Goal: Information Seeking & Learning: Compare options

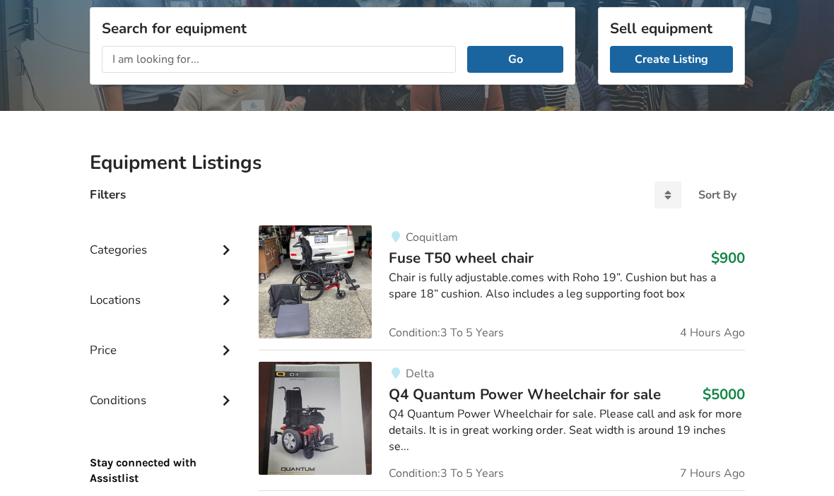
scroll to position [273, 0]
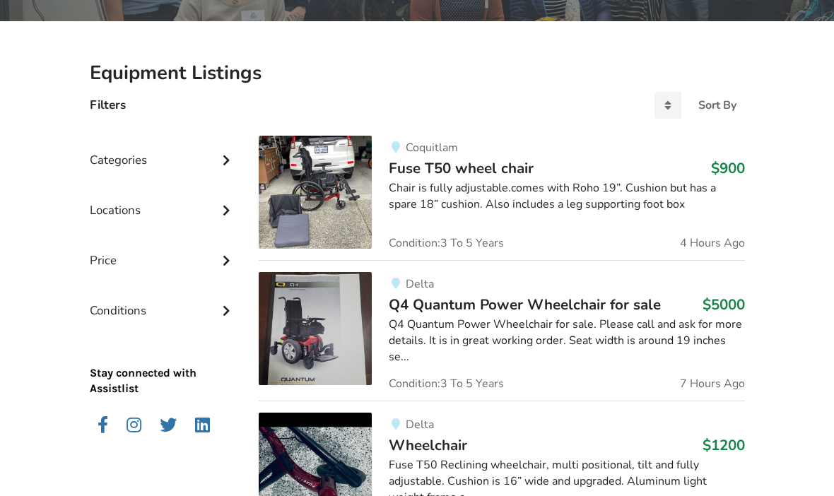
click at [625, 186] on div "Chair is fully adjustable.comes with Roho 19”. Cushion but has a spare 18” cush…" at bounding box center [566, 197] width 355 height 33
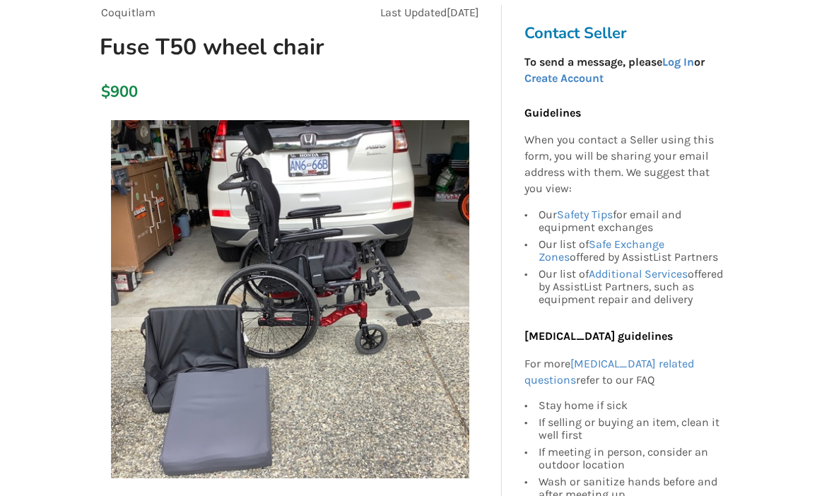
click at [433, 222] on img at bounding box center [290, 300] width 358 height 358
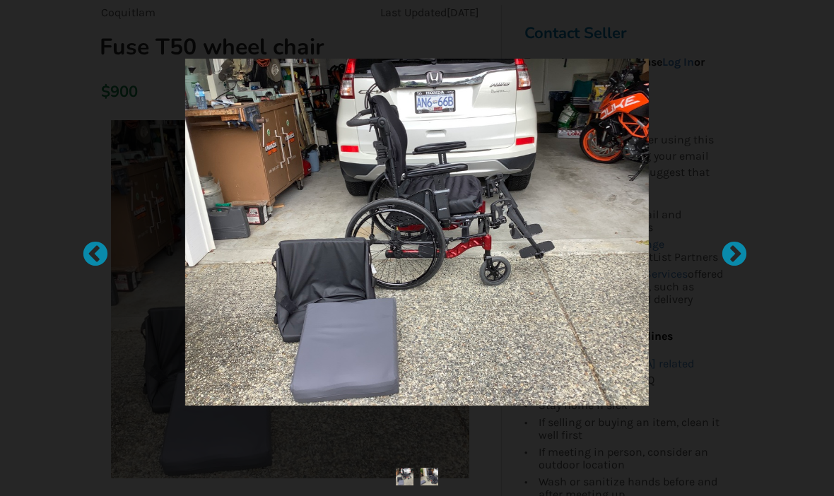
click at [734, 255] on div at bounding box center [727, 248] width 14 height 14
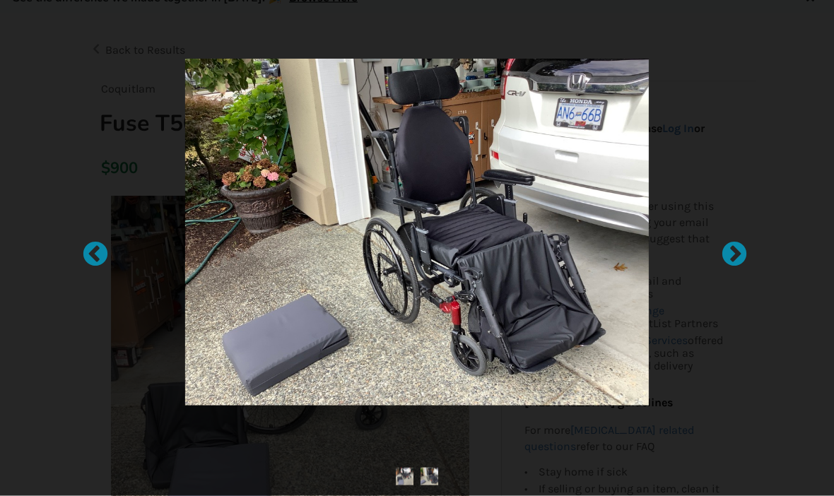
scroll to position [0, 0]
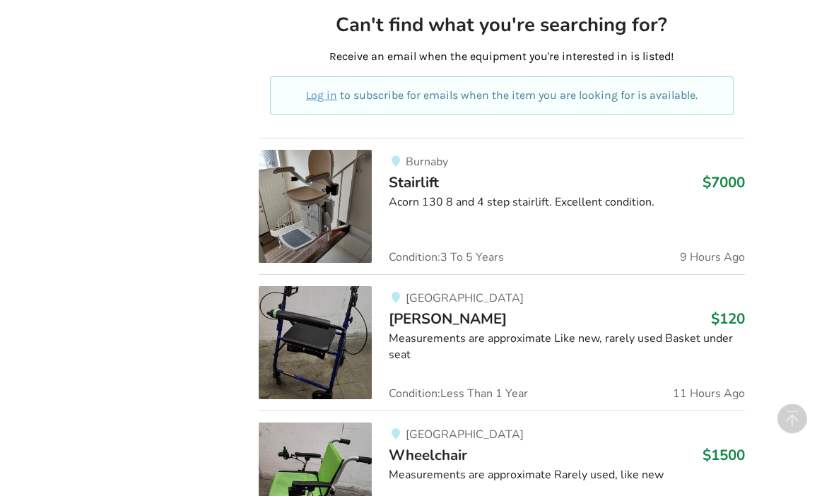
scroll to position [825, 0]
click at [630, 184] on div "Burnaby Stairlift $7000 Acorn 130 8 and 4 step stairlift. Excellent condition. …" at bounding box center [558, 206] width 372 height 113
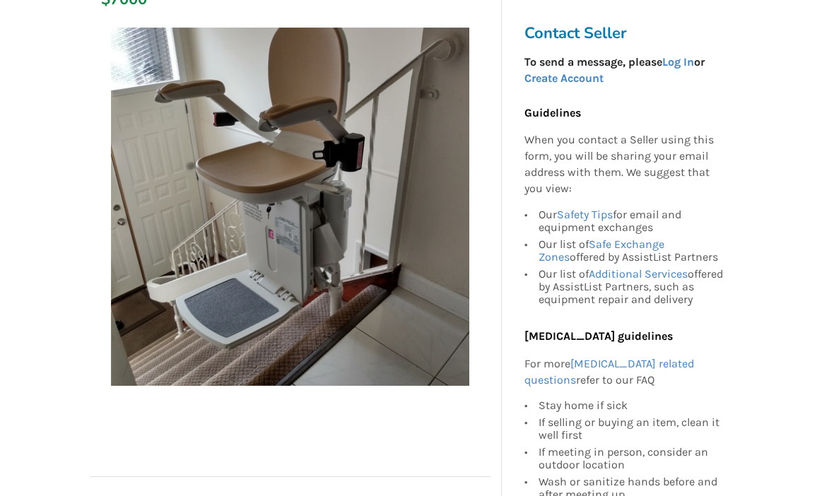
scroll to position [187, 0]
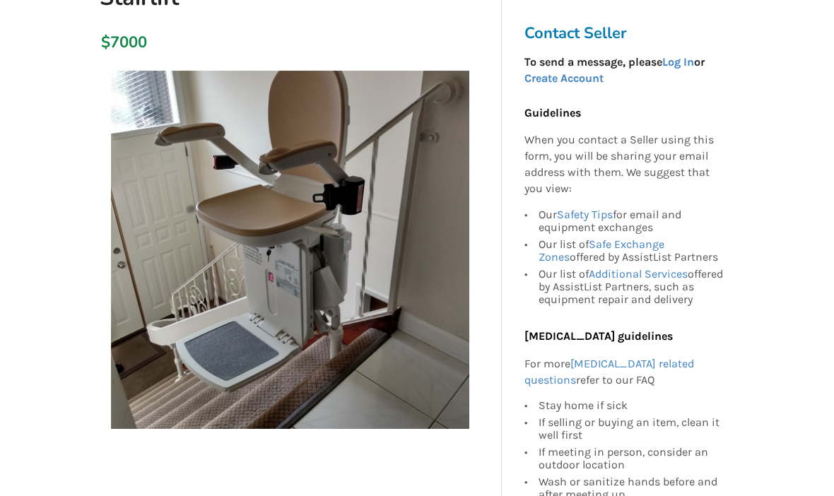
click at [423, 199] on img at bounding box center [290, 250] width 358 height 358
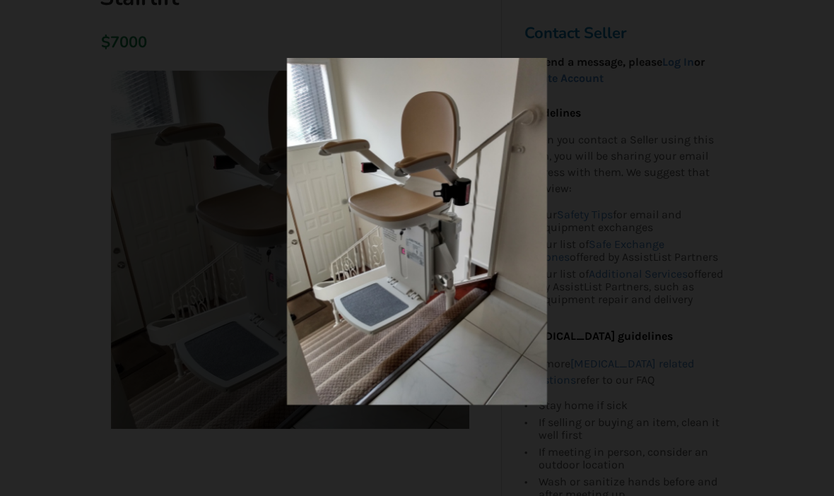
click at [672, 155] on div at bounding box center [417, 231] width 524 height 347
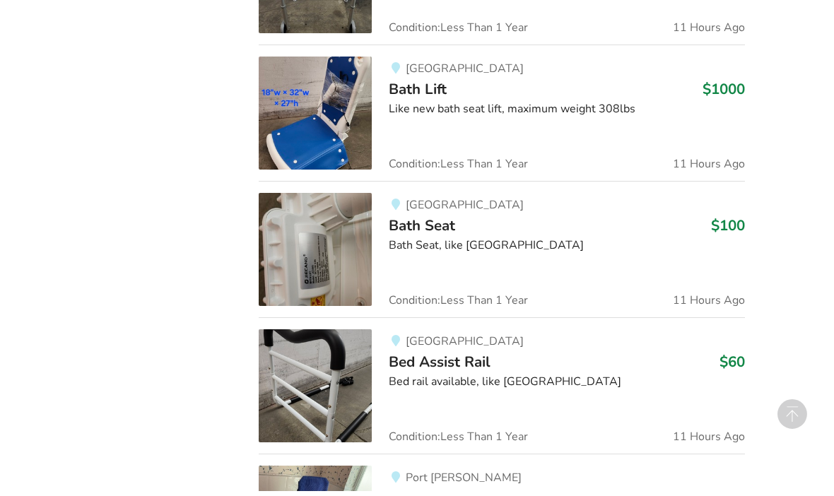
scroll to position [1461, 0]
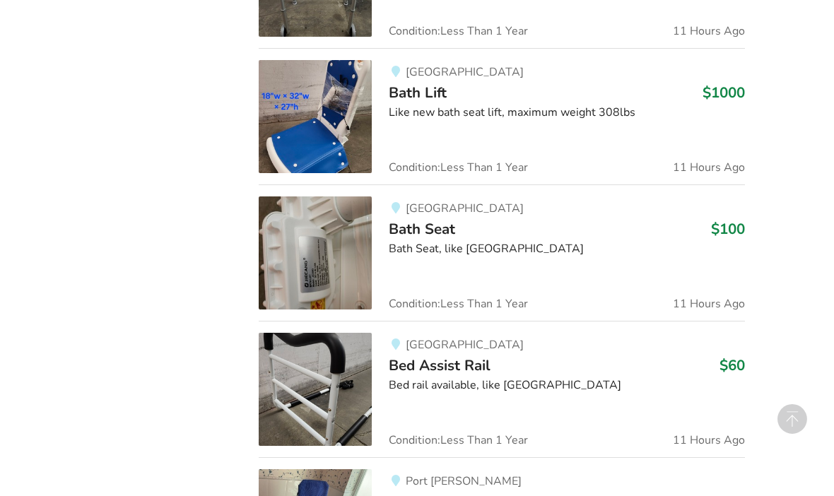
click at [626, 115] on div "Vancouver Bath Lift $1000 Like new bath seat lift, maximum weight 308lbs Condit…" at bounding box center [558, 116] width 372 height 113
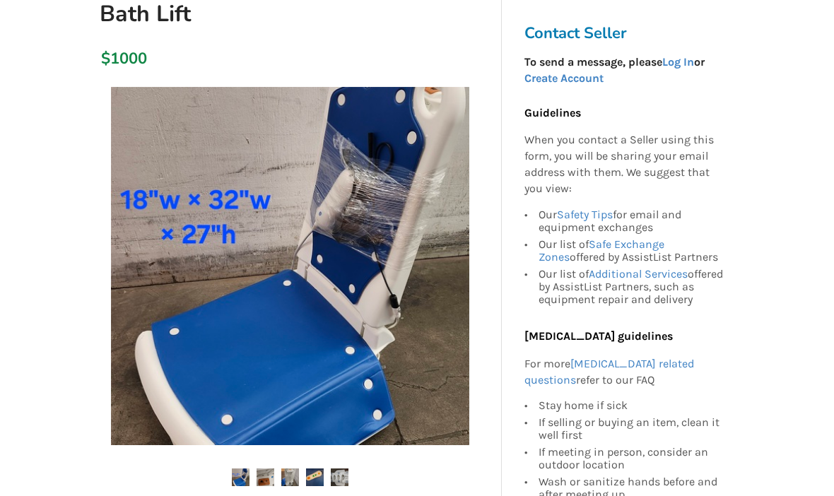
scroll to position [171, 0]
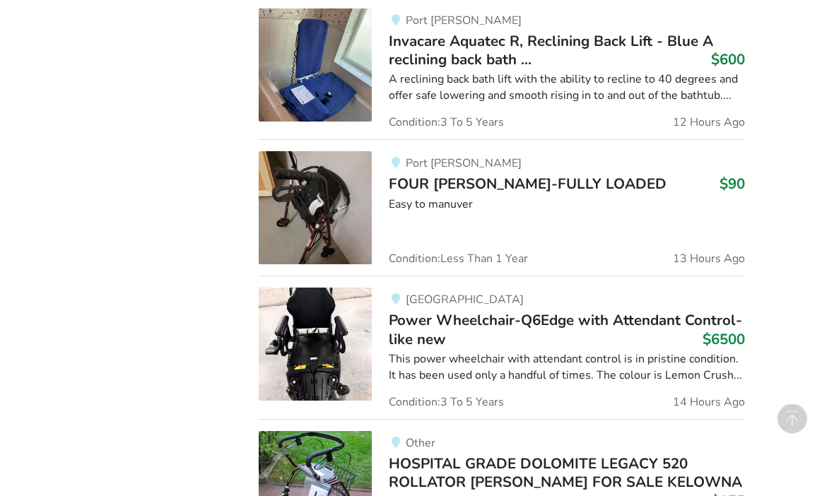
scroll to position [1938, 0]
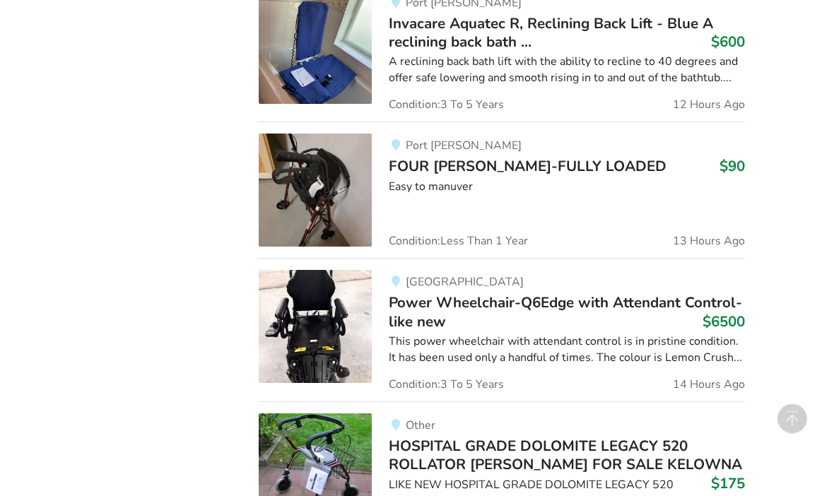
click at [620, 165] on span "FOUR WHELL WALKER-FULLY LOADED" at bounding box center [528, 167] width 278 height 20
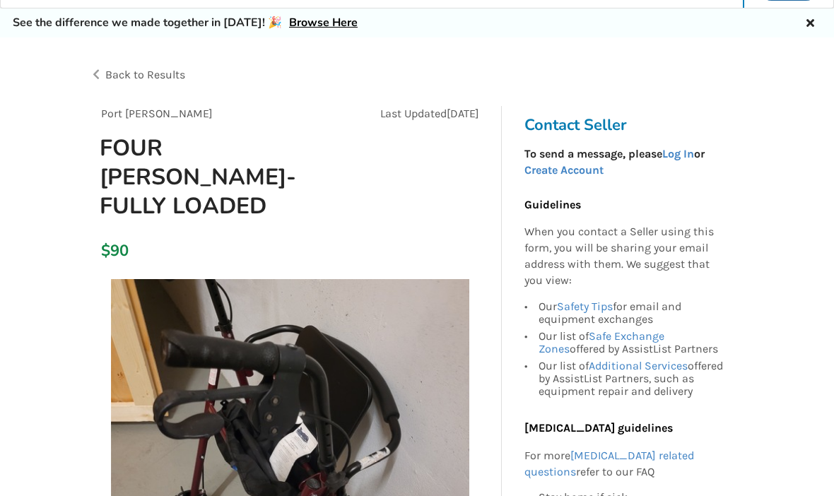
scroll to position [228, 0]
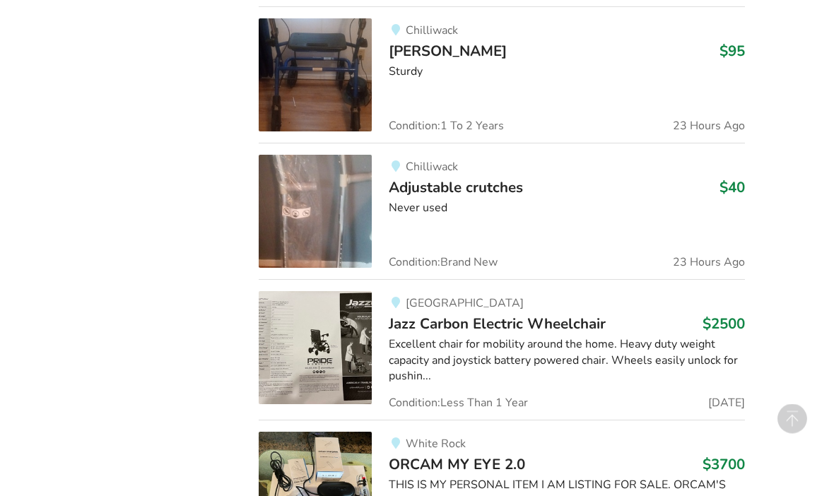
scroll to position [2654, 0]
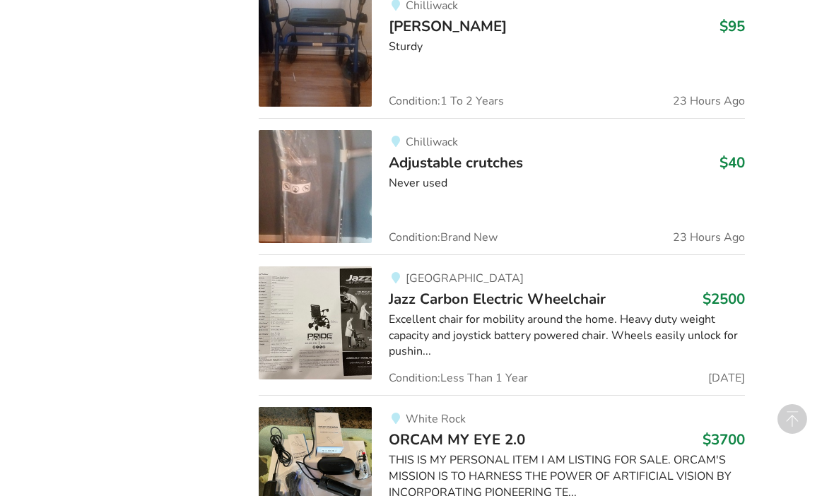
click at [689, 312] on div "Excellent chair for mobility around the home. Heavy duty weight capacity and jo…" at bounding box center [566, 336] width 355 height 49
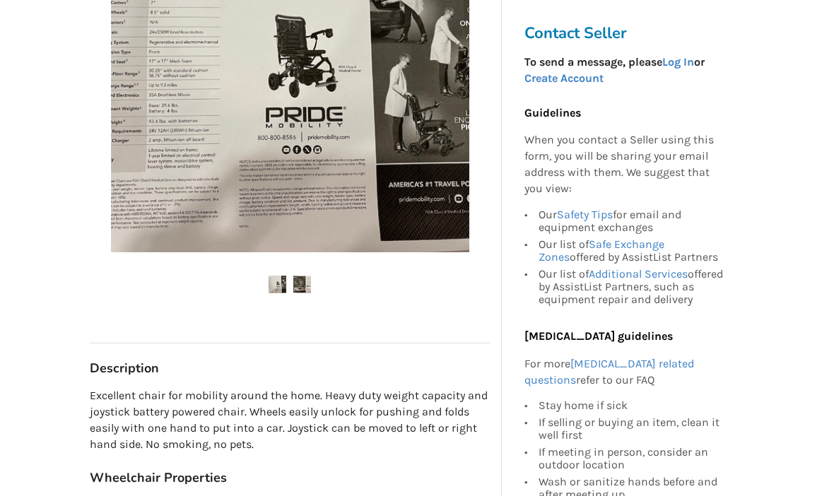
scroll to position [394, 0]
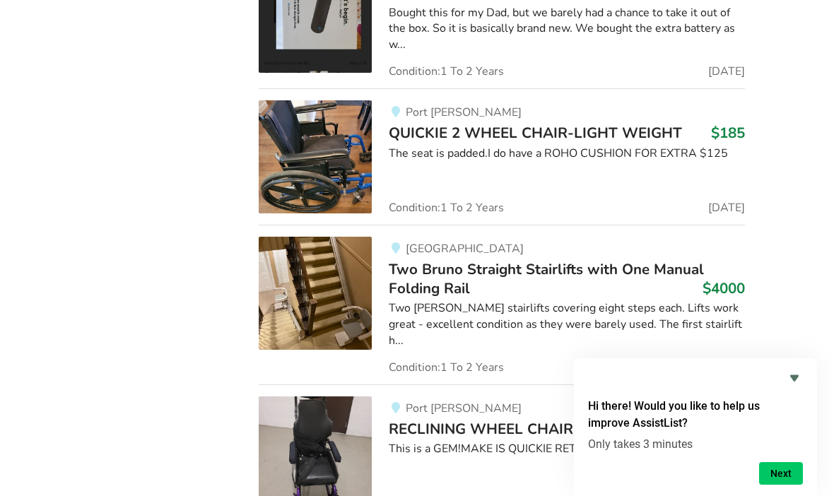
scroll to position [5127, 0]
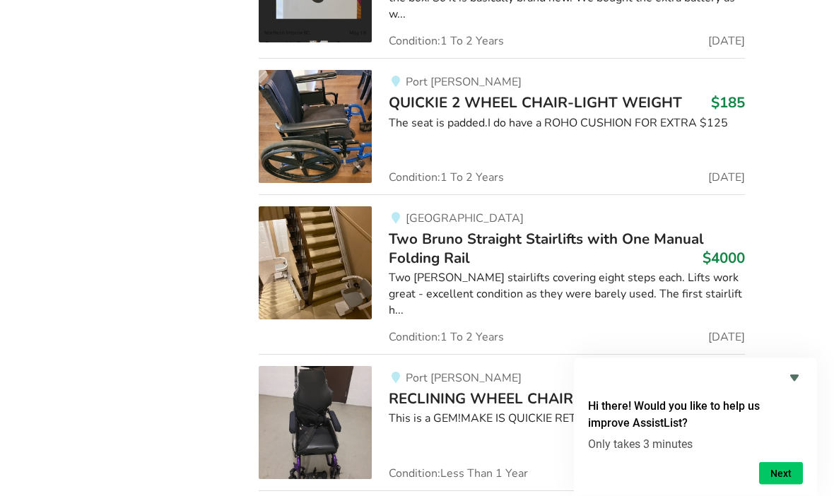
click at [317, 220] on img at bounding box center [315, 263] width 113 height 113
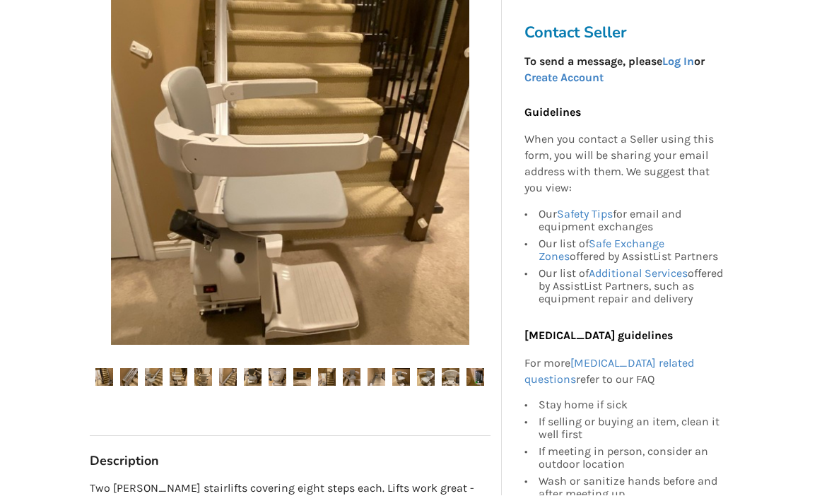
scroll to position [329, 0]
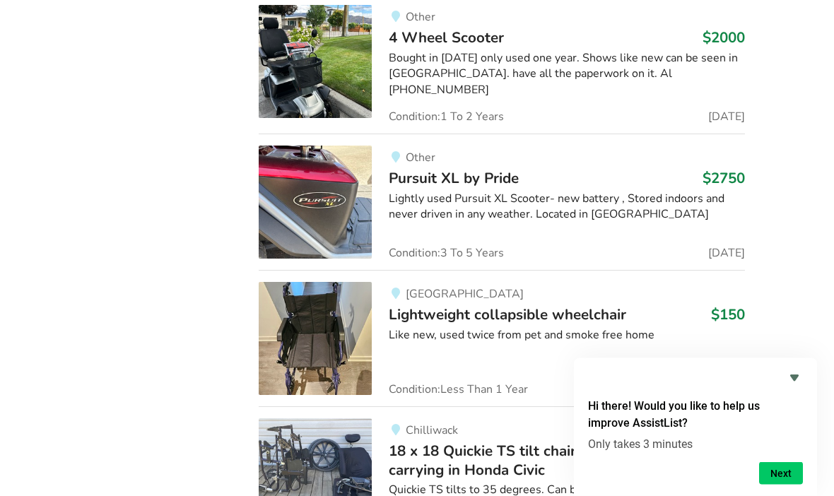
scroll to position [7849, 0]
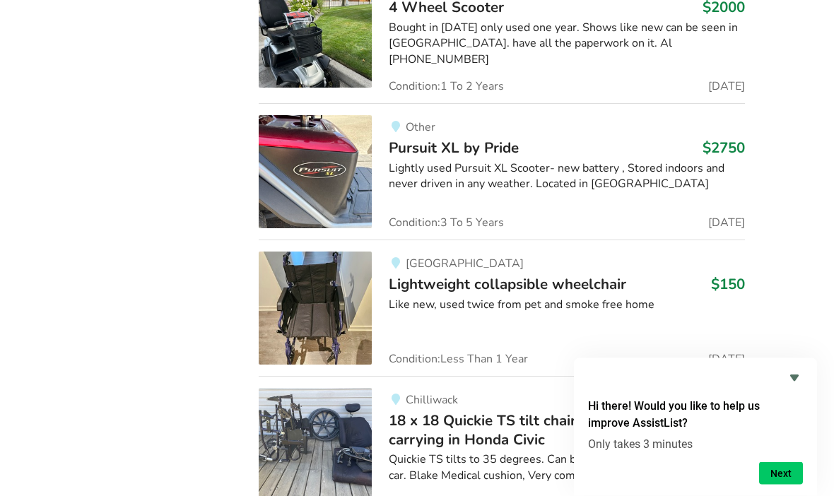
click at [322, 252] on img at bounding box center [315, 308] width 113 height 113
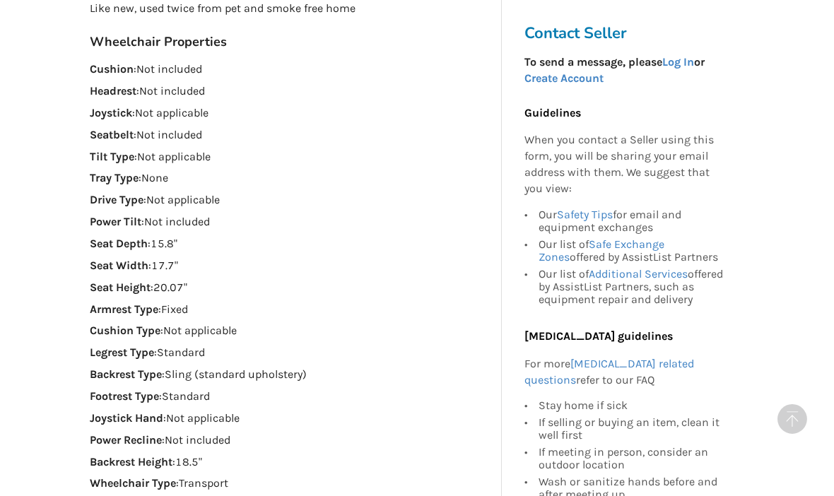
scroll to position [608, 0]
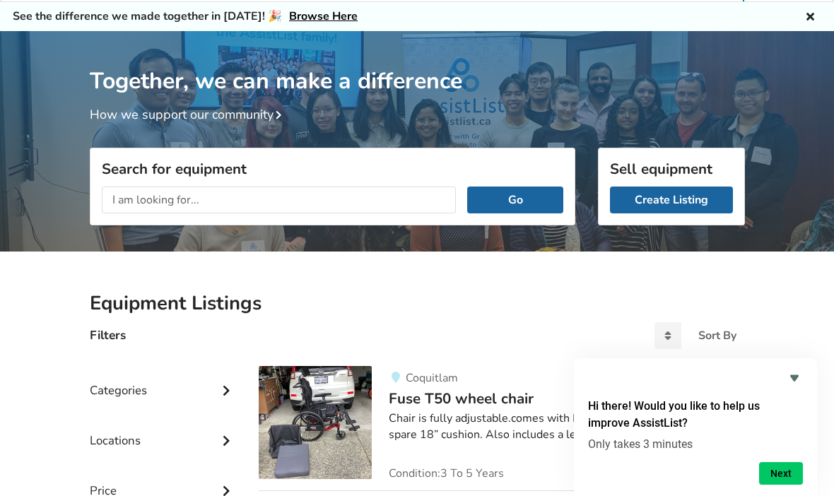
scroll to position [224, 0]
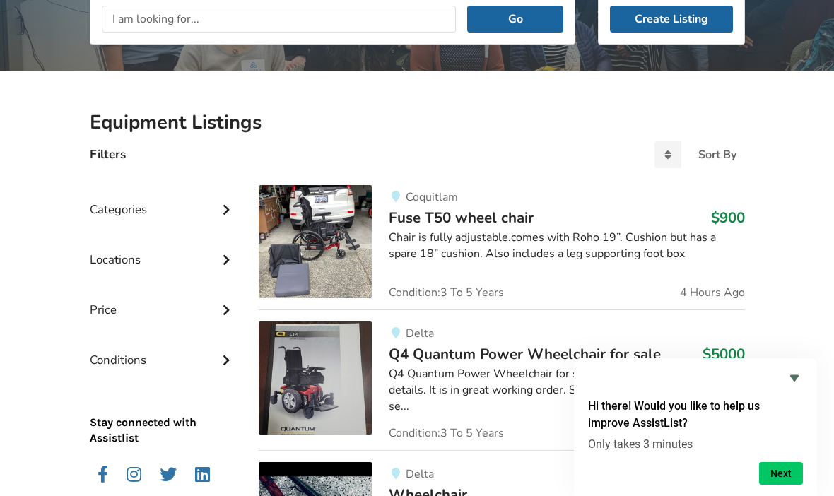
click at [111, 210] on div "Categories" at bounding box center [163, 199] width 147 height 50
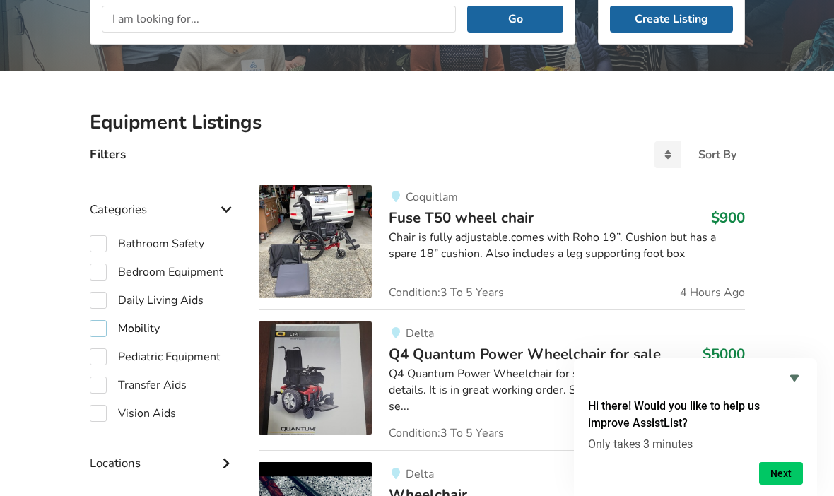
click at [108, 334] on label "Mobility" at bounding box center [125, 328] width 70 height 17
checkbox input "true"
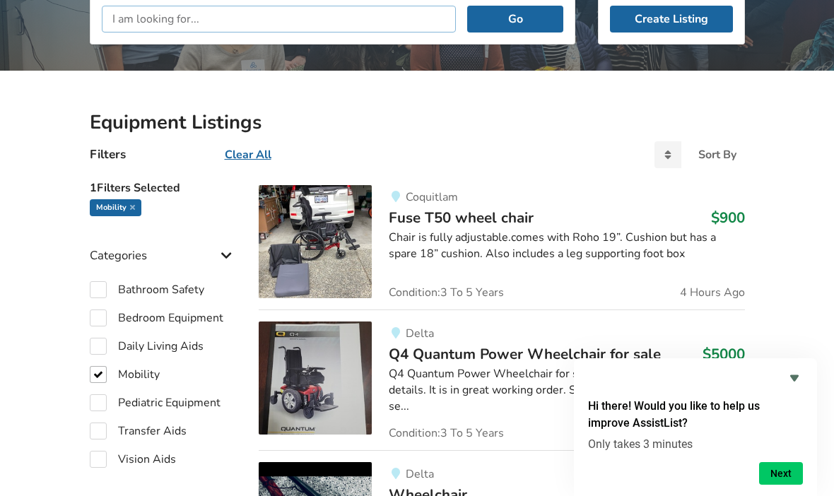
click at [109, 27] on input "text" at bounding box center [279, 19] width 355 height 27
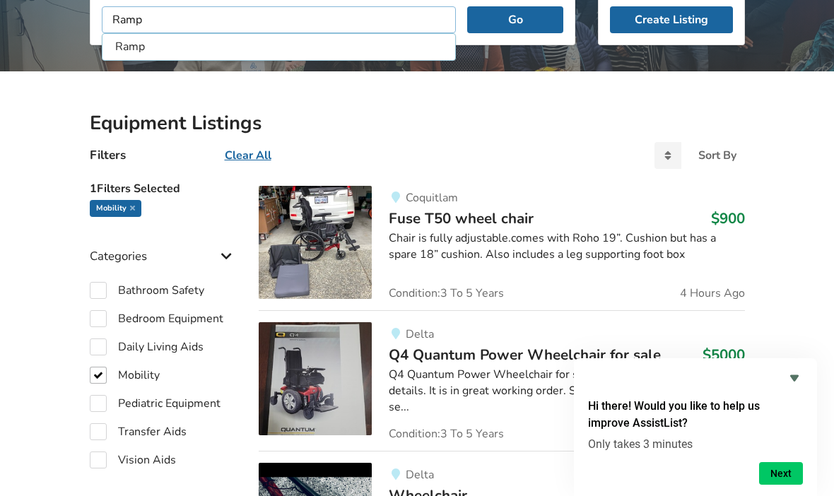
type input "Ramp"
click at [515, 18] on button "Go" at bounding box center [514, 19] width 95 height 27
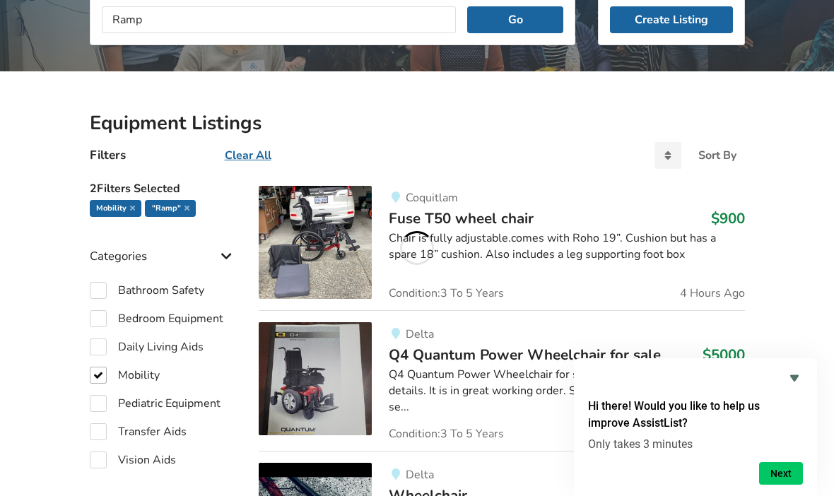
click at [544, 25] on button "Go" at bounding box center [514, 19] width 95 height 27
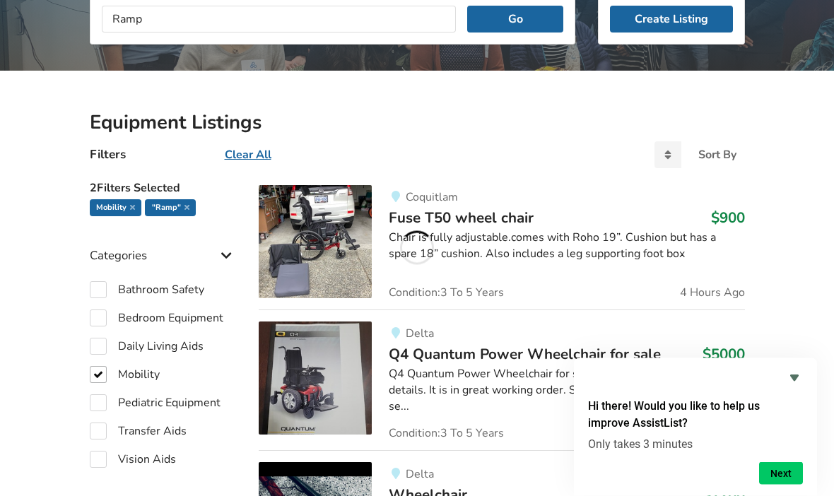
scroll to position [224, 0]
click at [131, 204] on icon at bounding box center [132, 207] width 5 height 7
checkbox input "false"
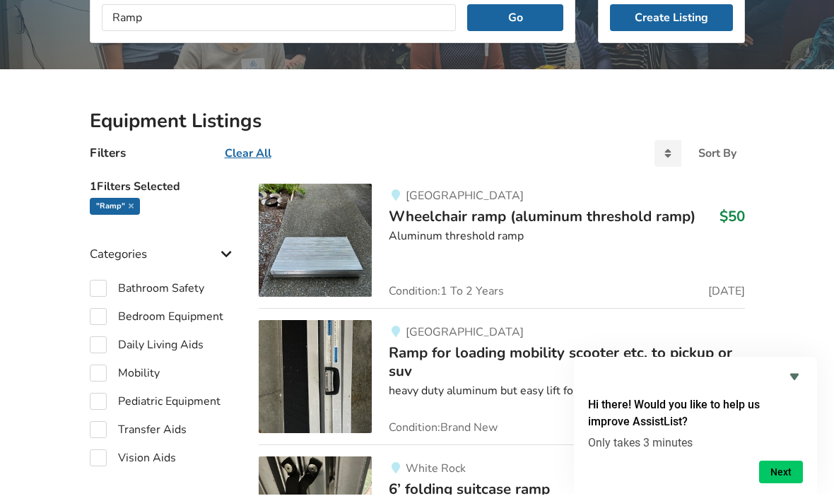
click at [652, 216] on span "Wheelchair ramp (aluminum threshold ramp)" at bounding box center [542, 218] width 307 height 20
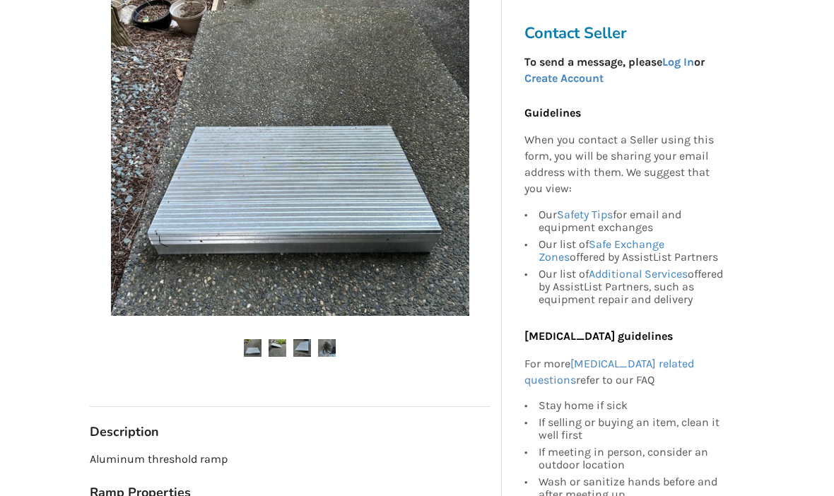
scroll to position [358, 0]
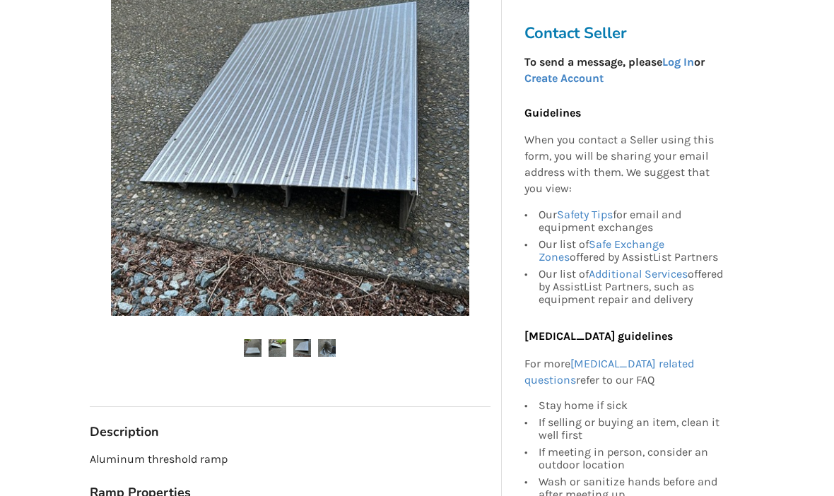
click at [452, 112] on img at bounding box center [290, 137] width 358 height 358
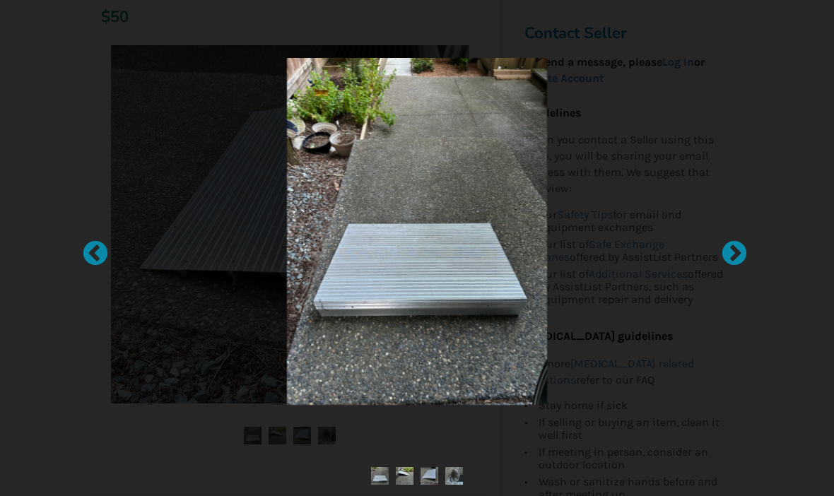
scroll to position [269, 0]
click at [734, 254] on div at bounding box center [727, 247] width 14 height 14
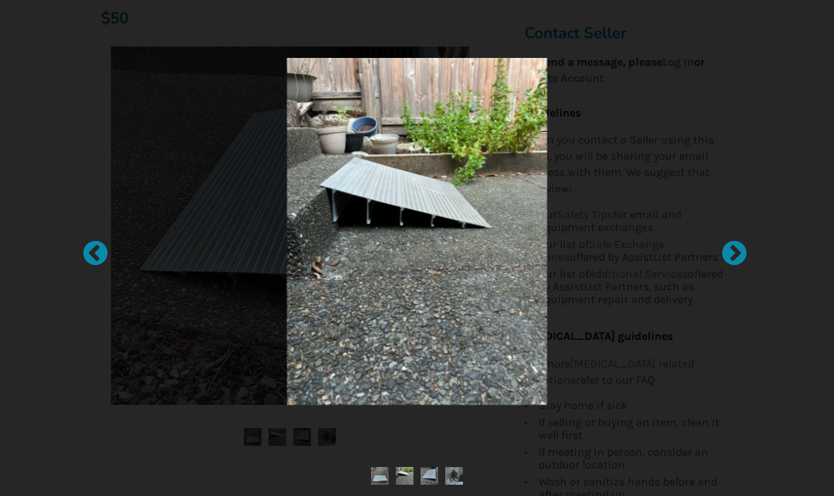
click at [734, 254] on div at bounding box center [727, 247] width 14 height 14
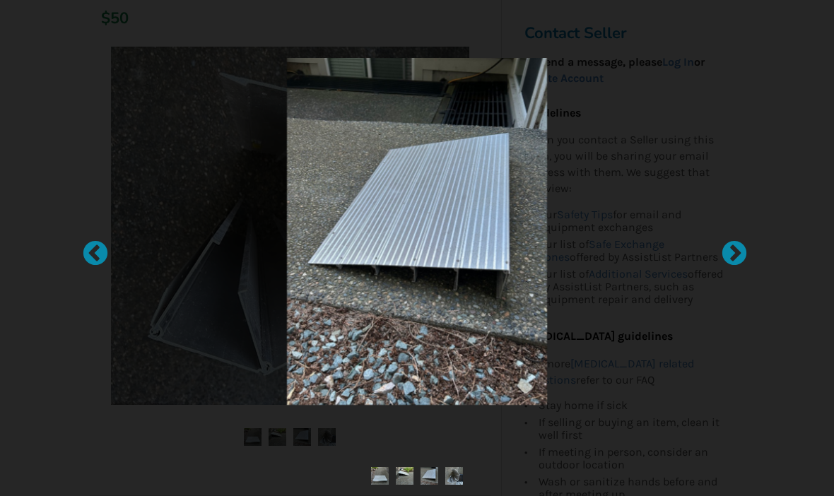
click at [734, 254] on div at bounding box center [727, 247] width 14 height 14
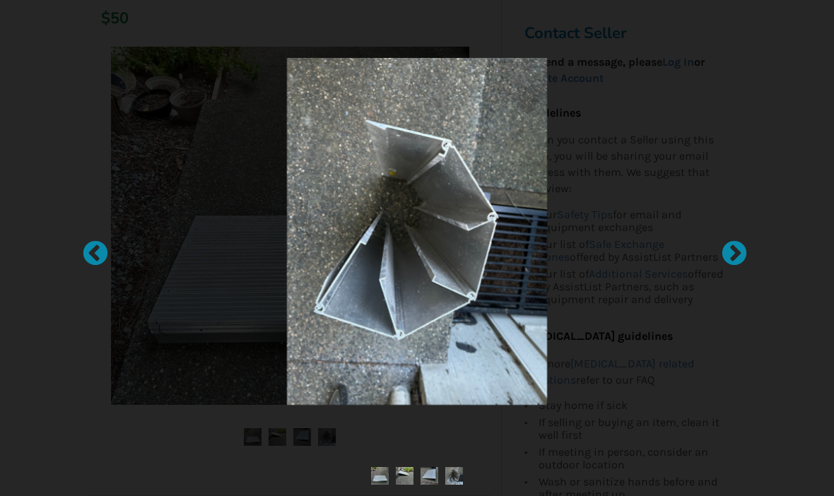
click at [731, 254] on div at bounding box center [727, 247] width 14 height 14
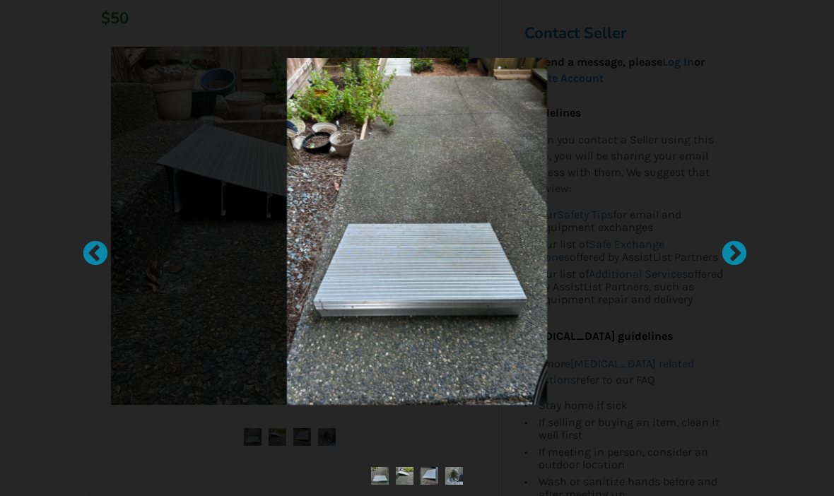
click at [722, 190] on div at bounding box center [417, 248] width 834 height 496
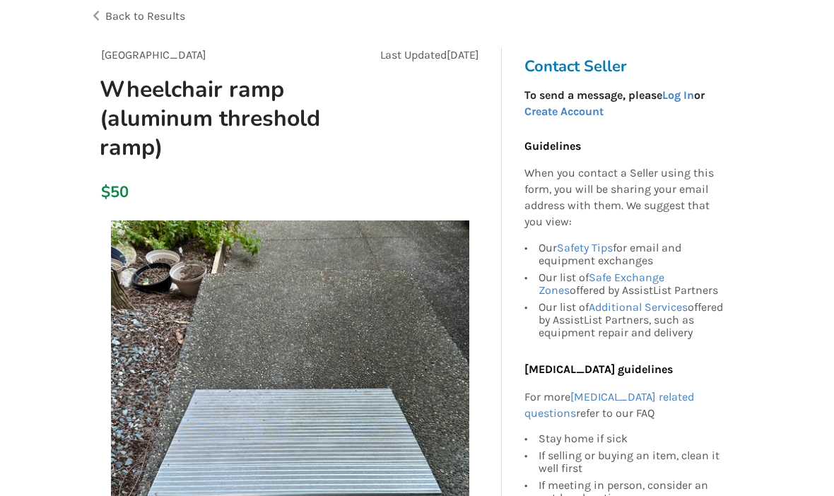
scroll to position [30, 0]
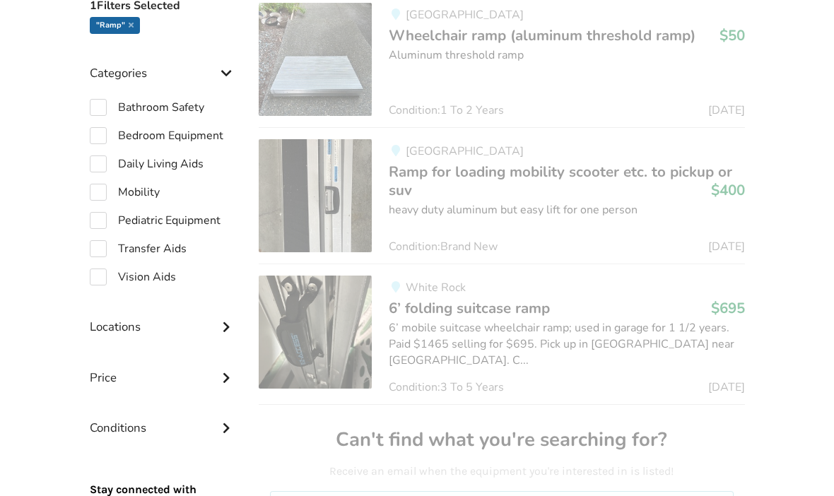
scroll to position [440, 0]
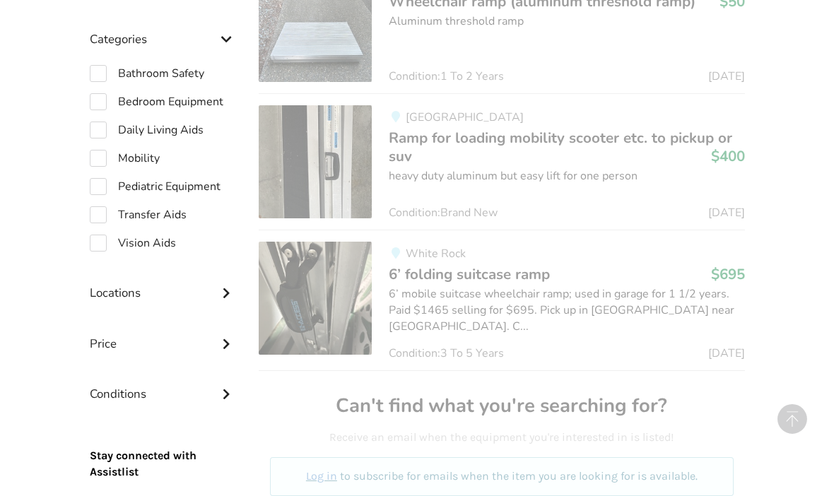
click at [687, 254] on div "White Rock" at bounding box center [566, 253] width 355 height 12
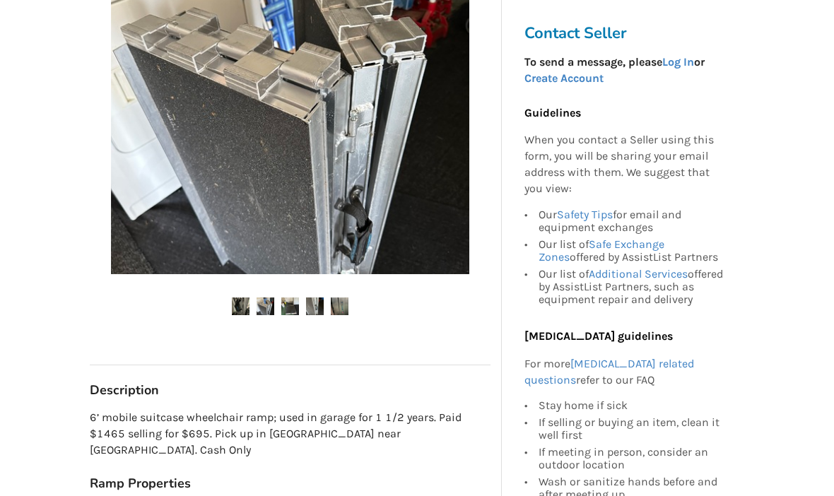
scroll to position [340, 0]
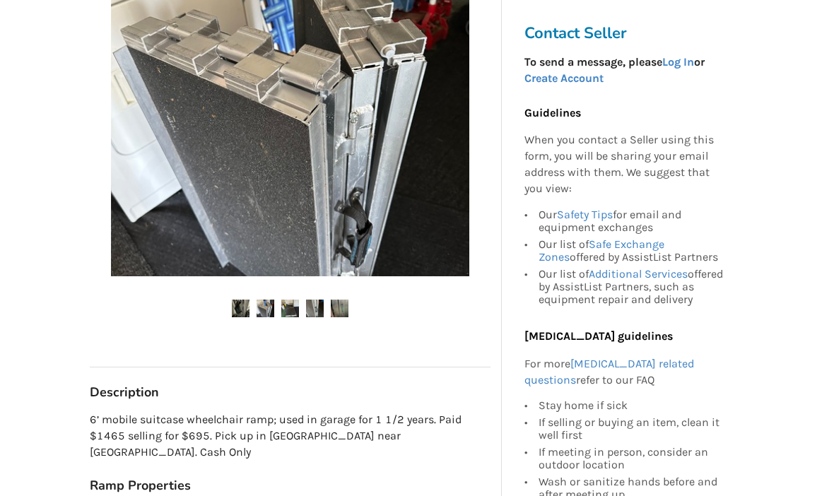
click at [296, 308] on img at bounding box center [290, 309] width 18 height 18
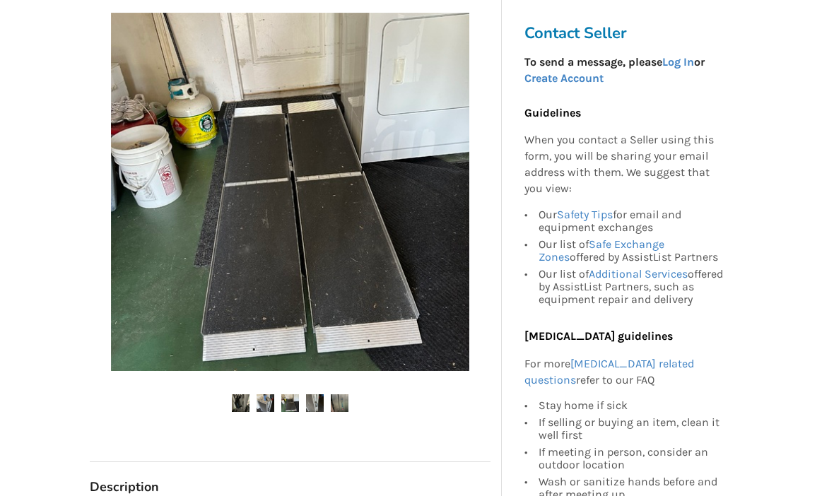
scroll to position [245, 0]
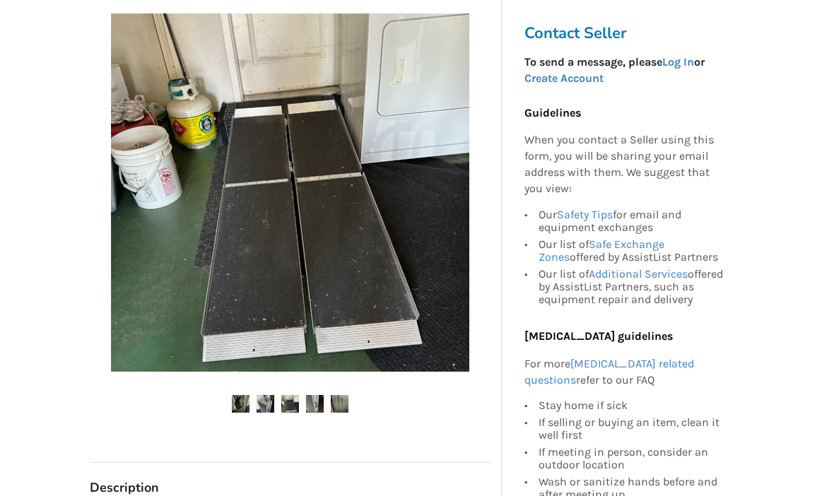
click at [322, 399] on img at bounding box center [315, 404] width 18 height 18
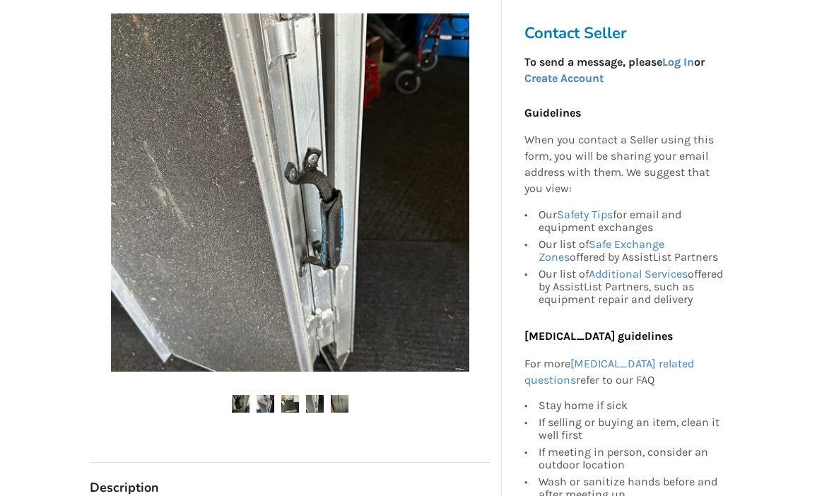
click at [347, 408] on img at bounding box center [340, 404] width 18 height 18
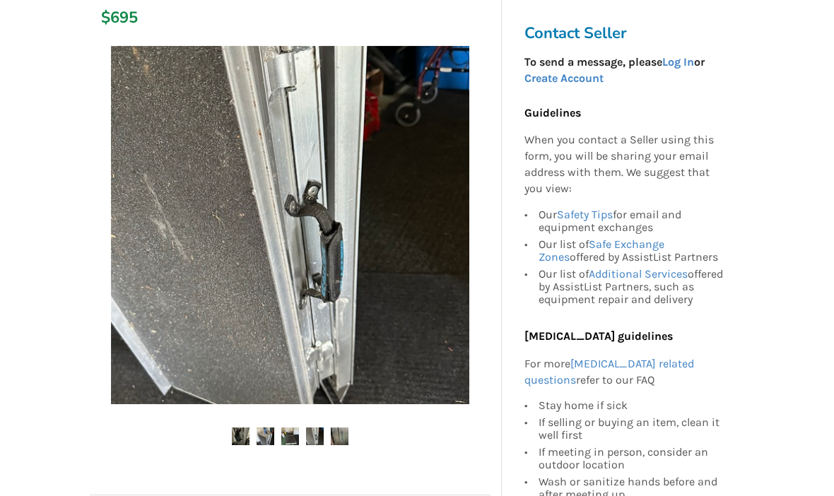
scroll to position [189, 0]
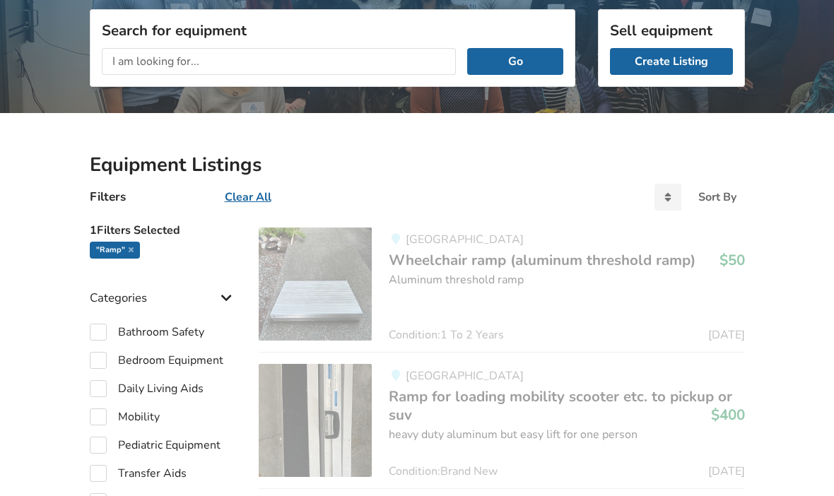
scroll to position [279, 0]
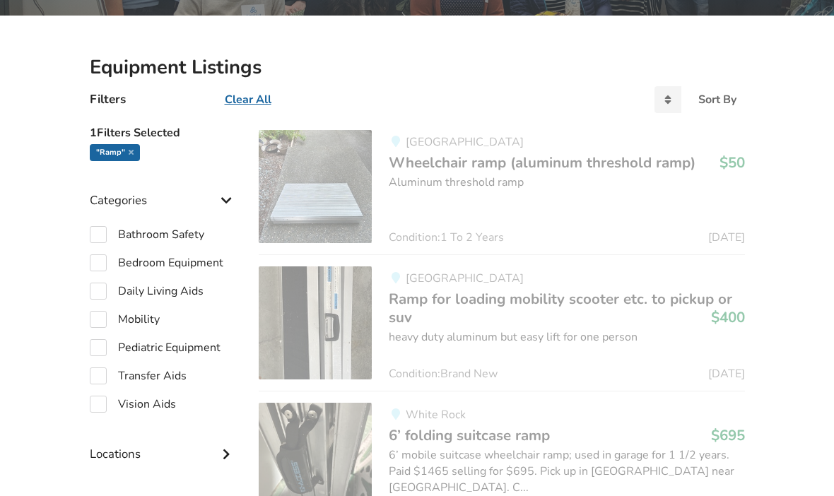
click at [645, 283] on div "Abbotsford Ramp for loading mobility scooter etc. to pickup or suv $400 heavy d…" at bounding box center [558, 322] width 372 height 113
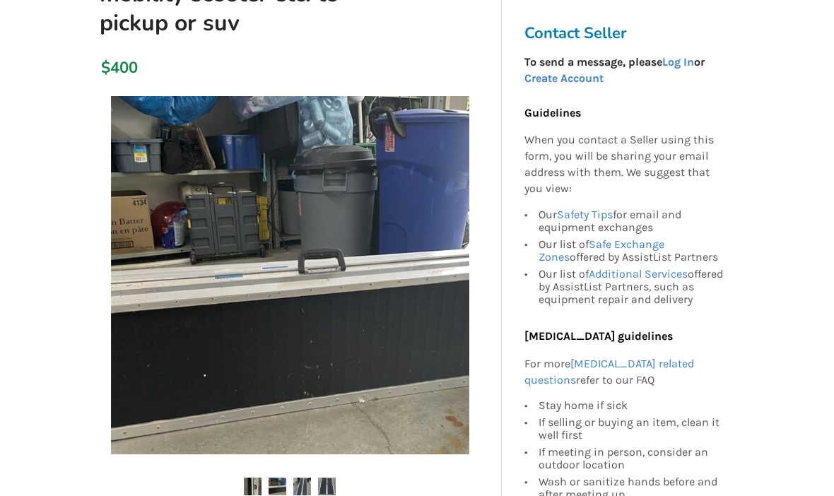
scroll to position [220, 0]
click at [281, 490] on img at bounding box center [278, 487] width 18 height 18
click at [309, 478] on img at bounding box center [302, 487] width 18 height 18
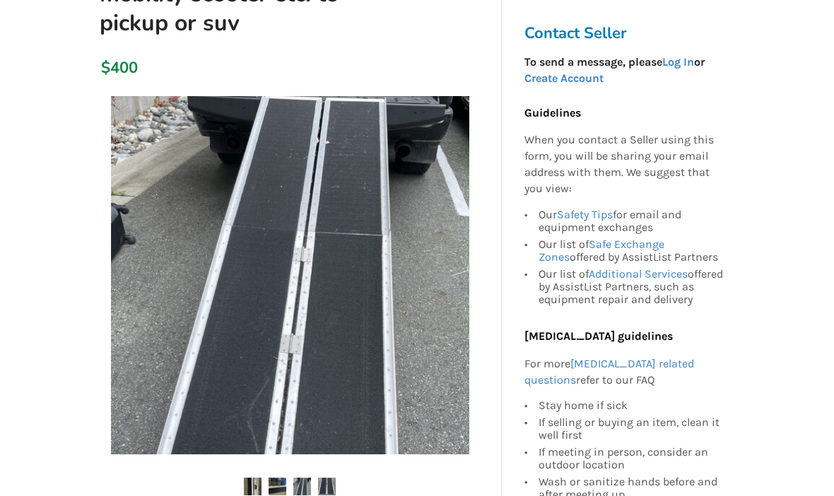
click at [346, 485] on ul at bounding box center [290, 487] width 401 height 19
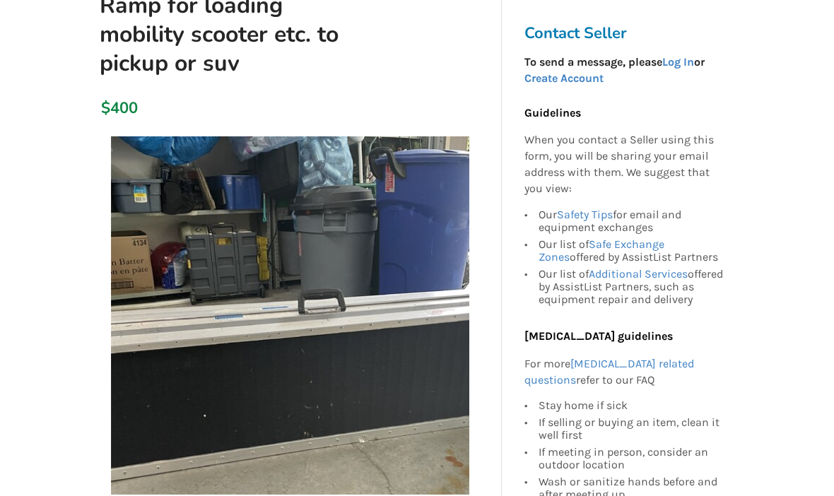
scroll to position [0, 0]
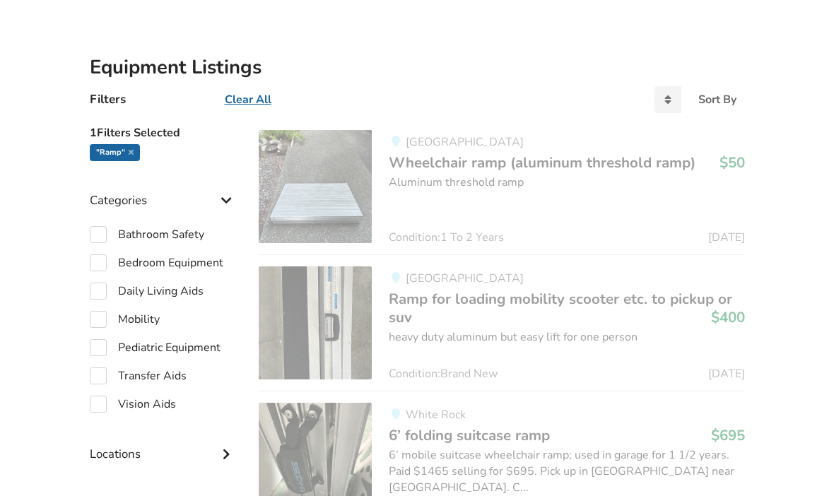
scroll to position [279, 0]
